Goal: Ask a question

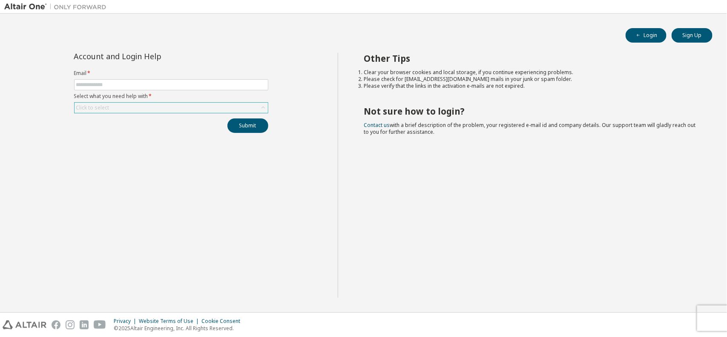
click at [144, 108] on div "Click to select" at bounding box center [171, 108] width 193 height 10
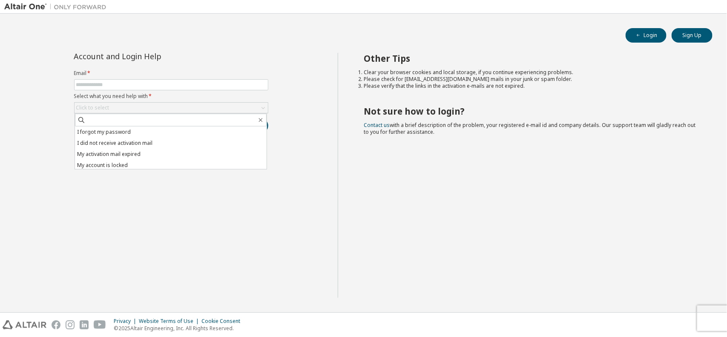
click at [165, 200] on div "Account and Login Help Email * Select what you need help with * Click to select…" at bounding box center [170, 175] width 333 height 245
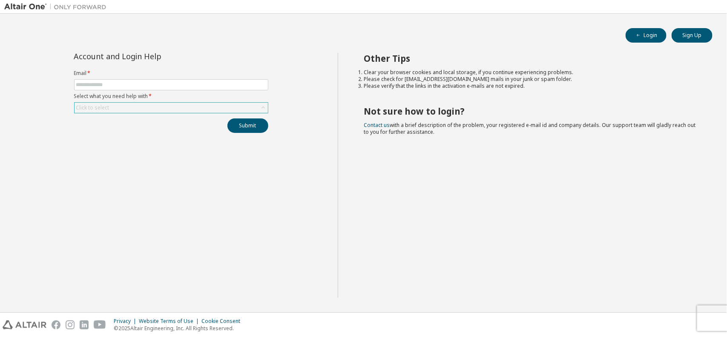
click at [163, 106] on div "Click to select" at bounding box center [171, 108] width 193 height 10
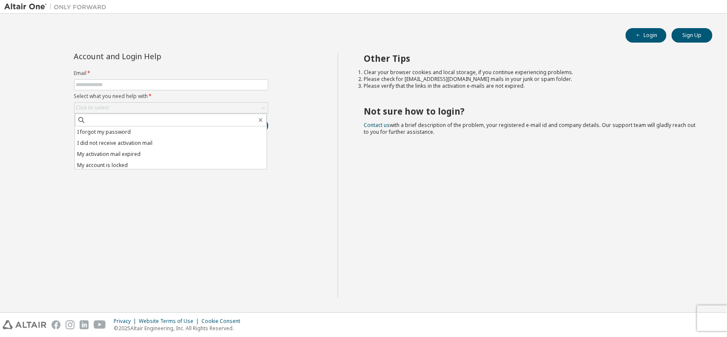
click at [158, 189] on div "Account and Login Help Email * Select what you need help with * Click to select…" at bounding box center [170, 175] width 333 height 245
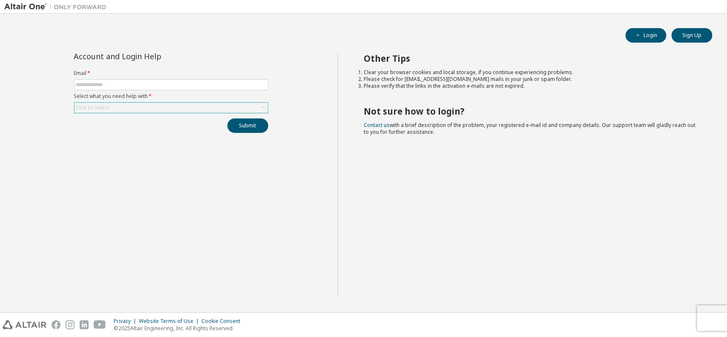
click at [139, 107] on div "Click to select" at bounding box center [171, 108] width 193 height 10
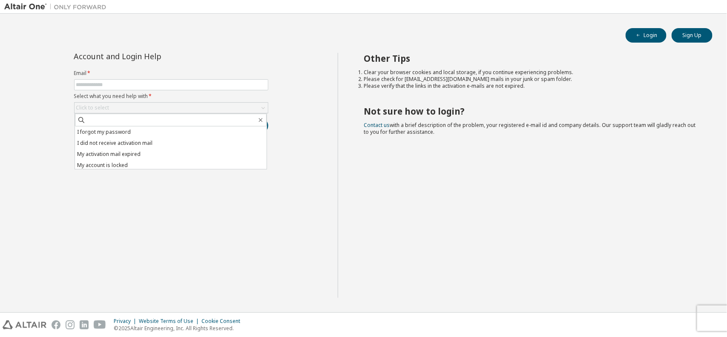
click at [300, 211] on div "Account and Login Help Email * Select what you need help with * Click to select…" at bounding box center [170, 175] width 333 height 245
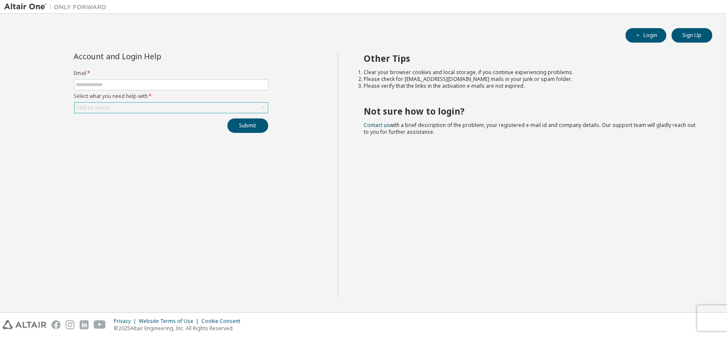
click at [171, 105] on div "Click to select" at bounding box center [171, 108] width 193 height 10
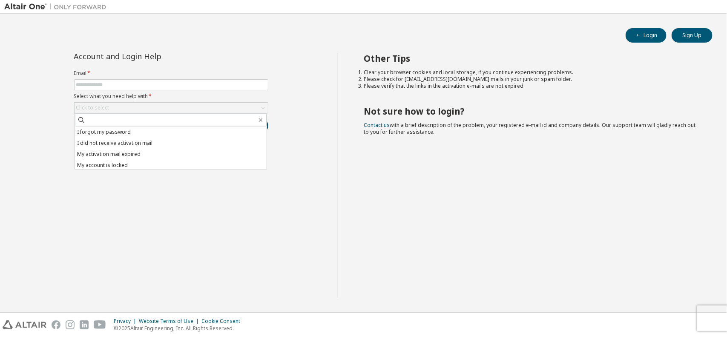
click at [194, 212] on div "Account and Login Help Email * Select what you need help with * Click to select…" at bounding box center [170, 175] width 333 height 245
